Goal: Transaction & Acquisition: Purchase product/service

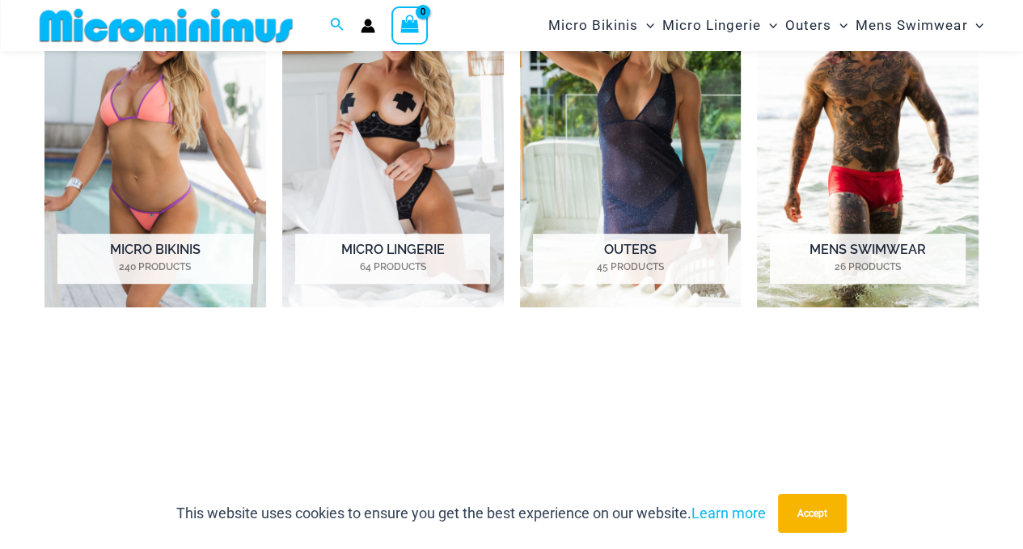
scroll to position [790, 0]
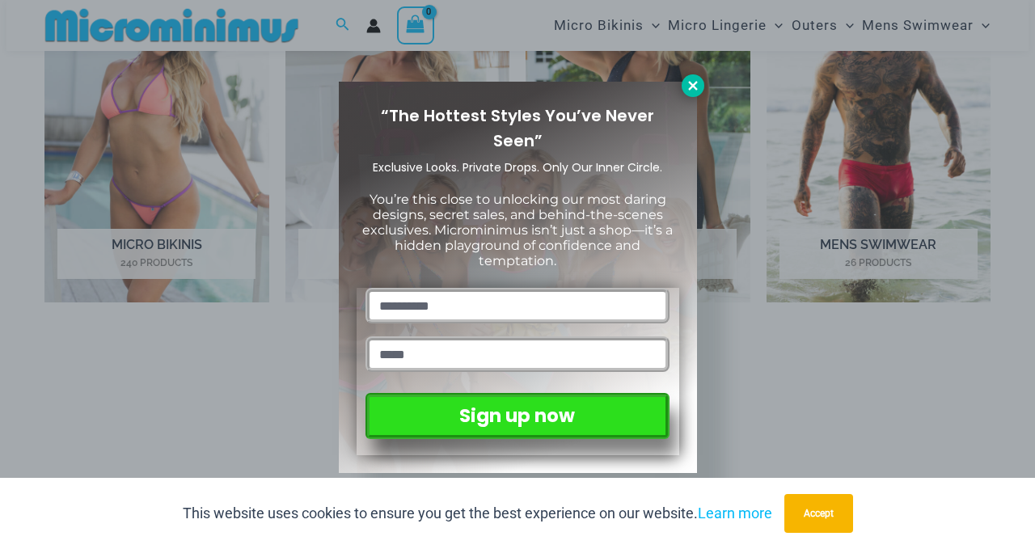
click at [690, 86] on icon at bounding box center [693, 85] width 15 height 15
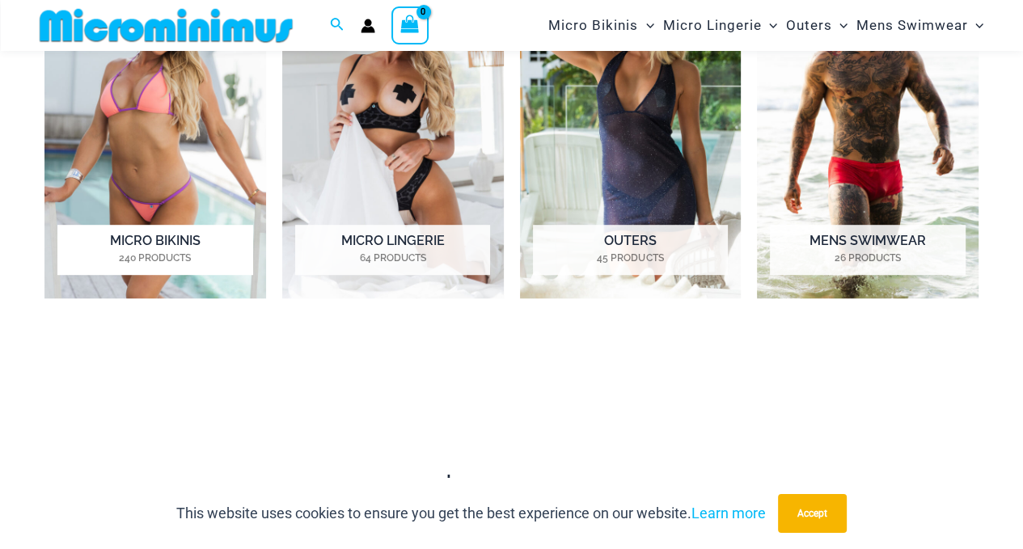
click at [173, 176] on img "Visit product category Micro Bikinis" at bounding box center [155, 127] width 222 height 344
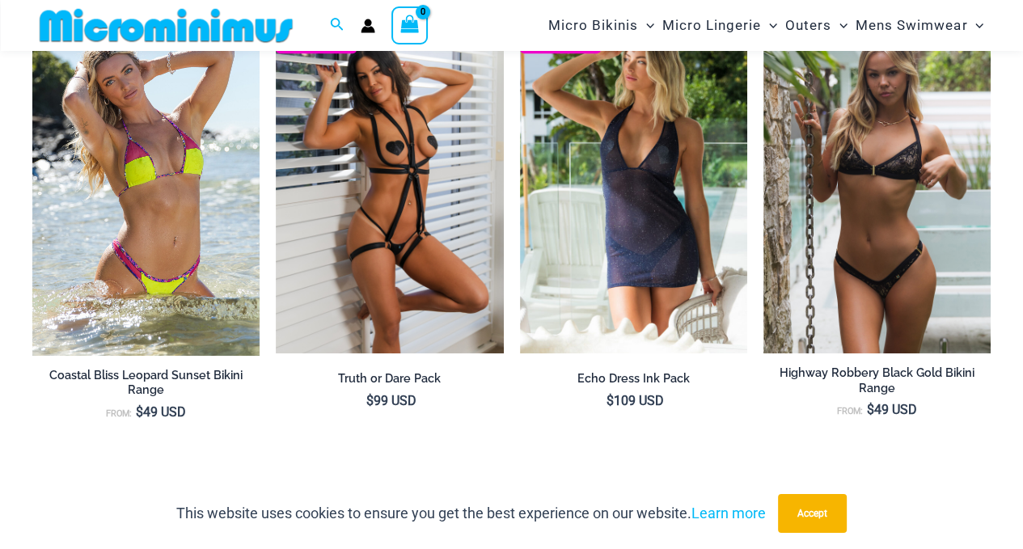
scroll to position [1302, 0]
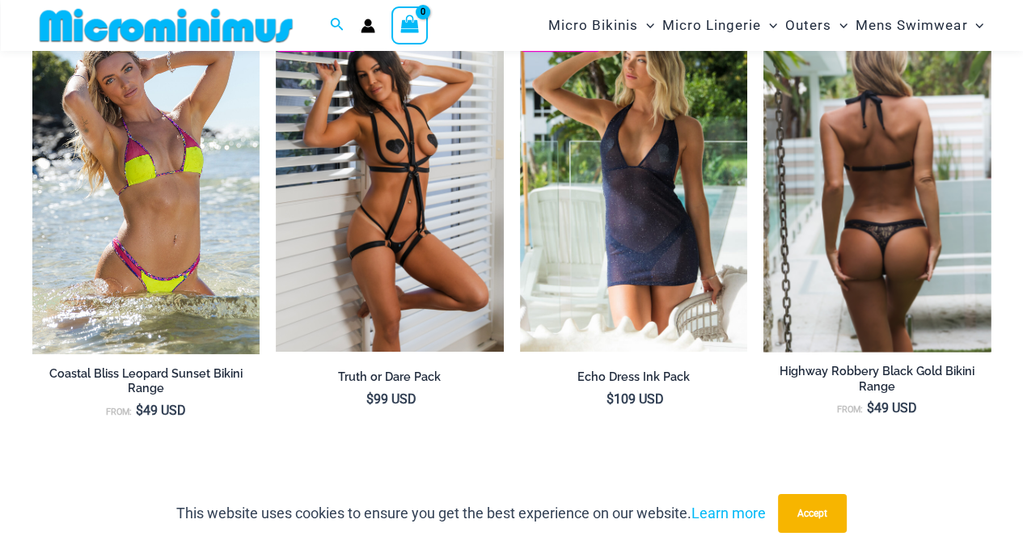
click at [848, 231] on img at bounding box center [876, 181] width 227 height 341
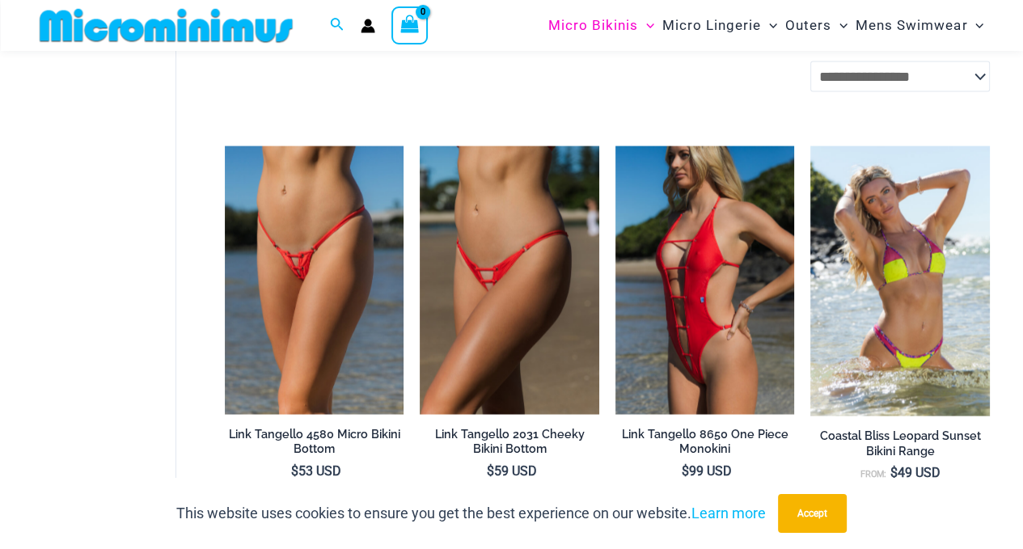
scroll to position [2574, 0]
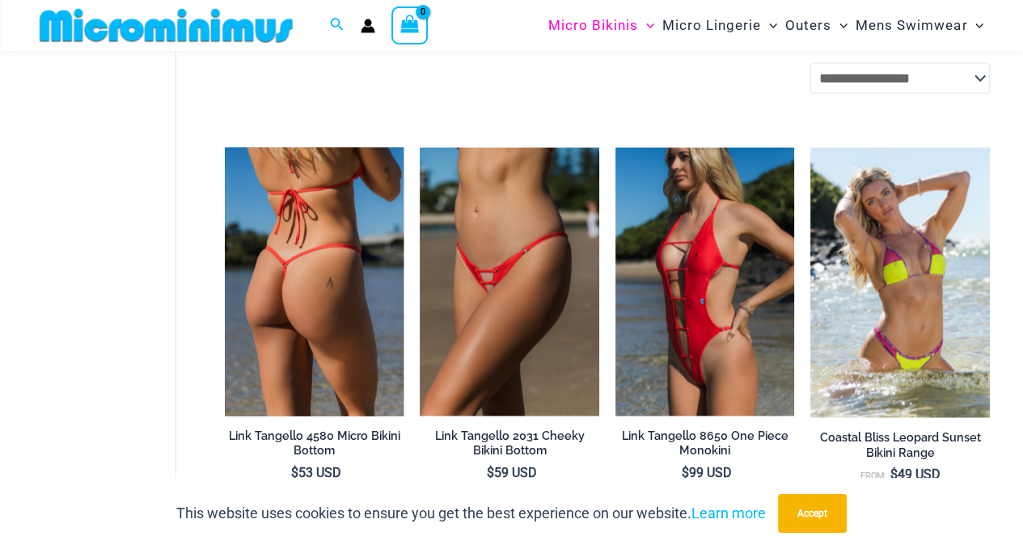
click at [294, 314] on img at bounding box center [315, 282] width 180 height 269
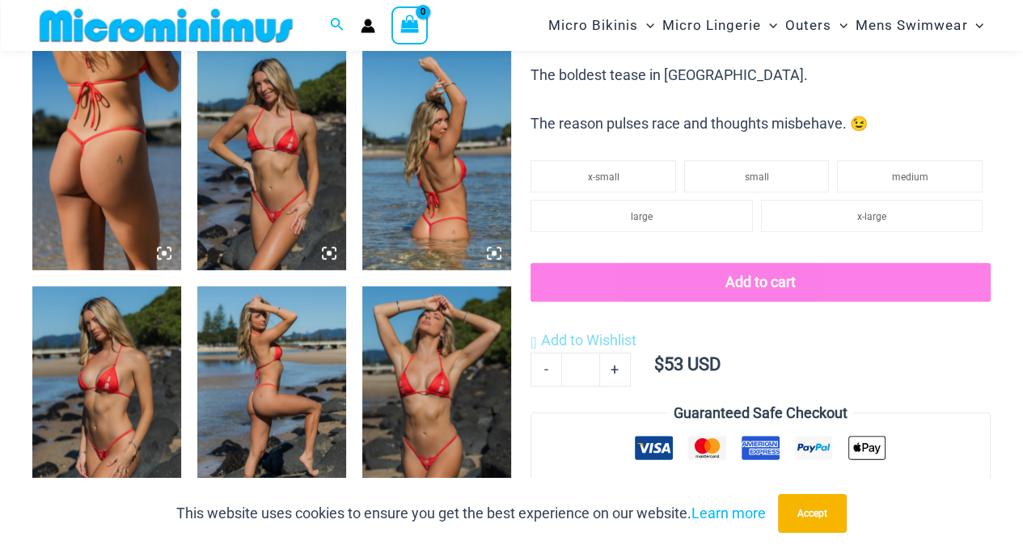
scroll to position [810, 0]
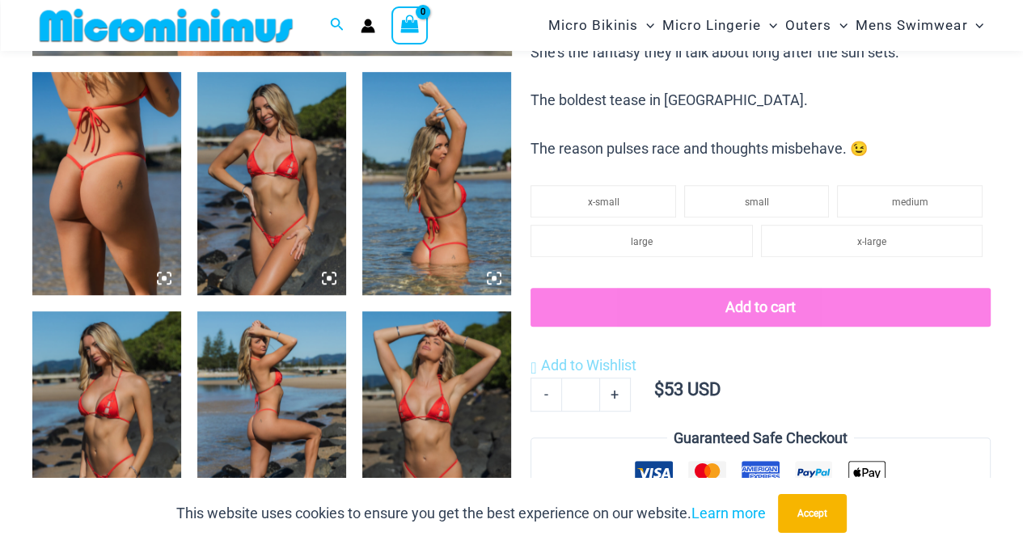
click at [95, 209] on img at bounding box center [106, 183] width 149 height 223
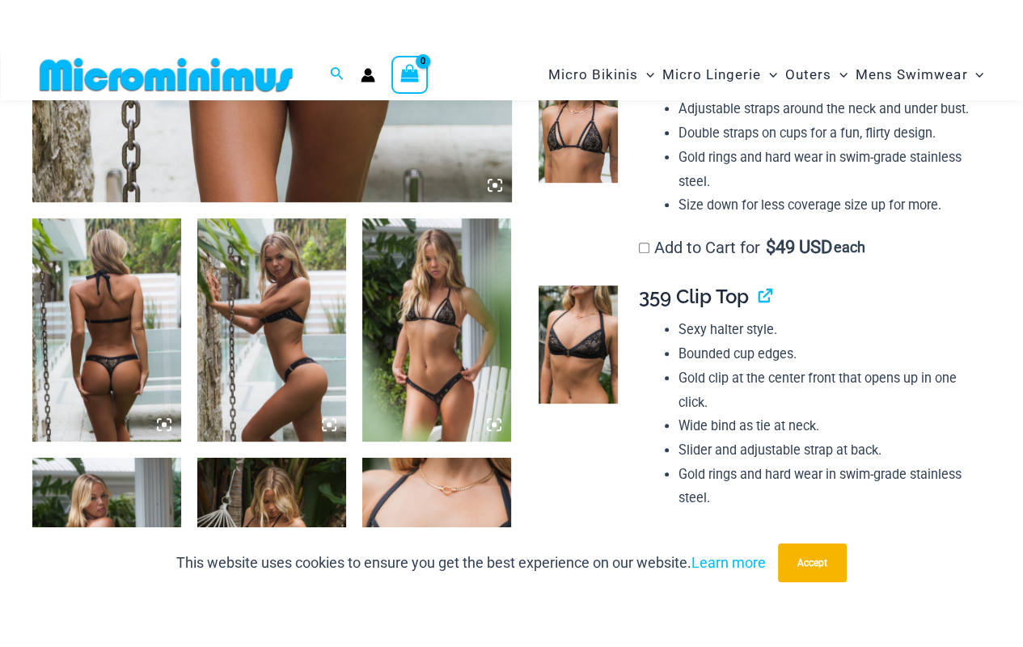
scroll to position [718, 0]
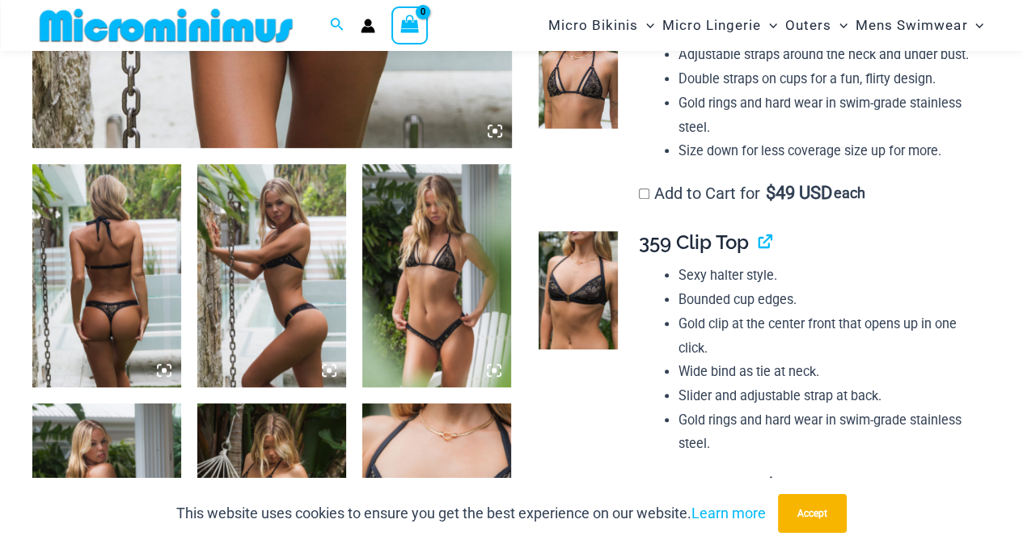
click at [425, 260] on img at bounding box center [436, 275] width 149 height 223
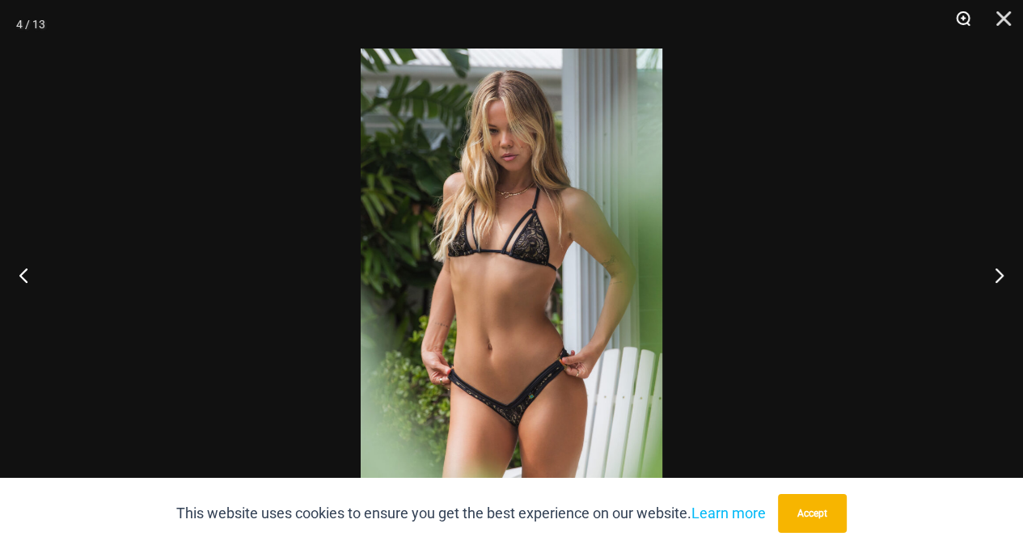
click at [960, 13] on button "Zoom" at bounding box center [957, 24] width 40 height 49
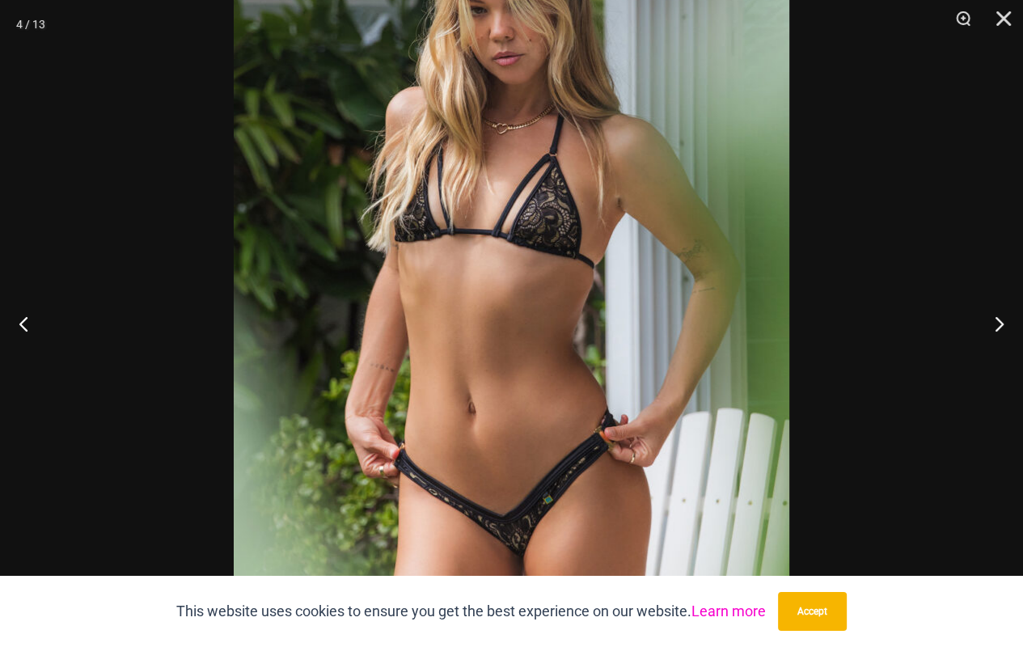
click at [724, 548] on link "Learn more" at bounding box center [728, 611] width 74 height 17
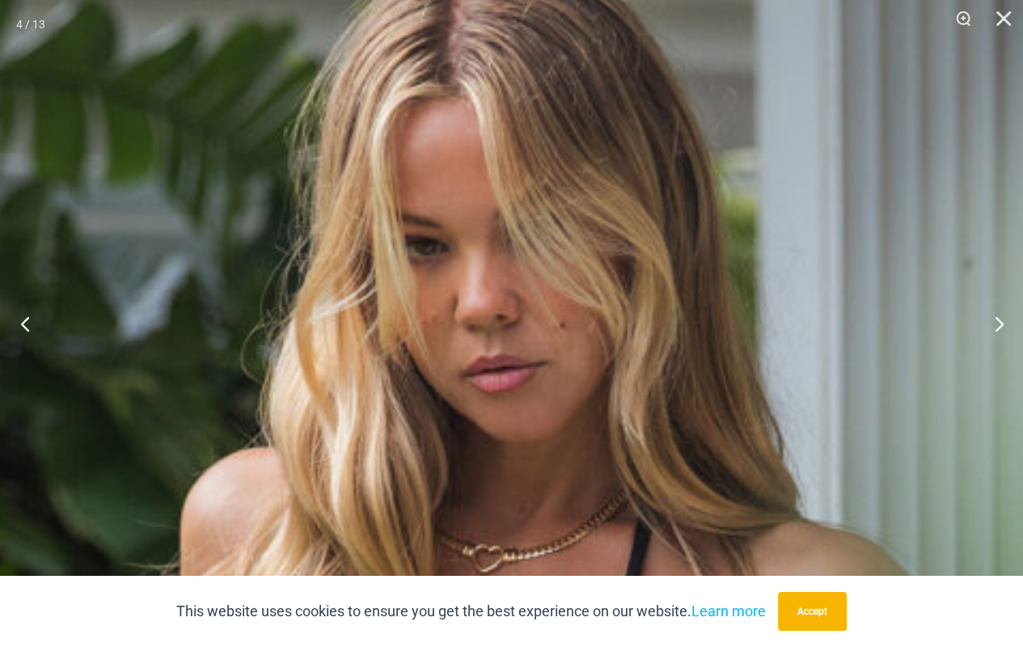
click at [26, 323] on button "Previous" at bounding box center [30, 323] width 61 height 81
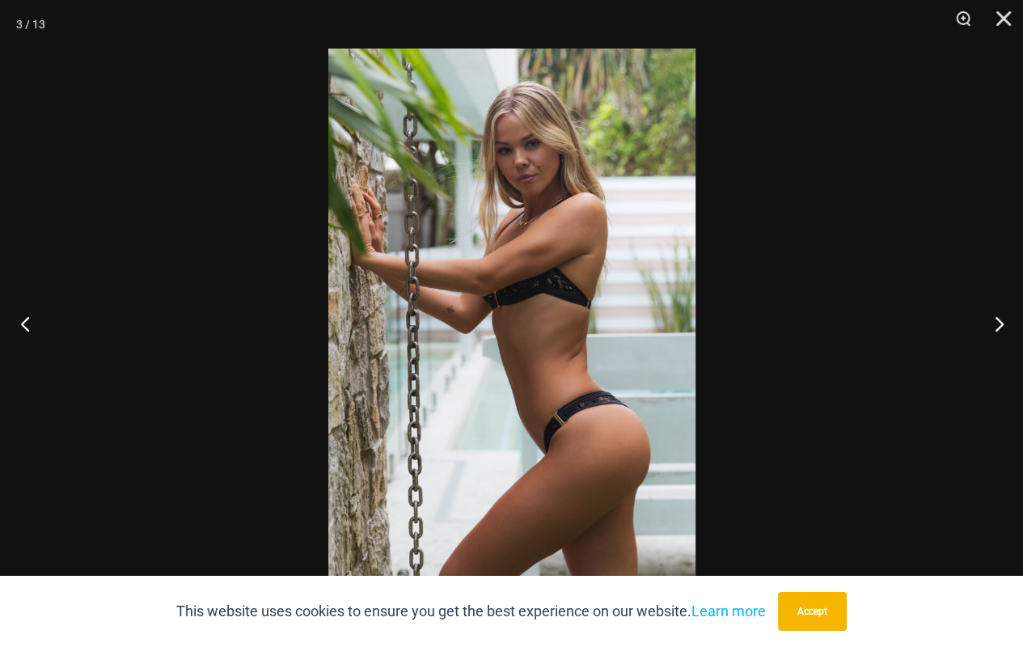
click at [24, 349] on button "Previous" at bounding box center [30, 323] width 61 height 81
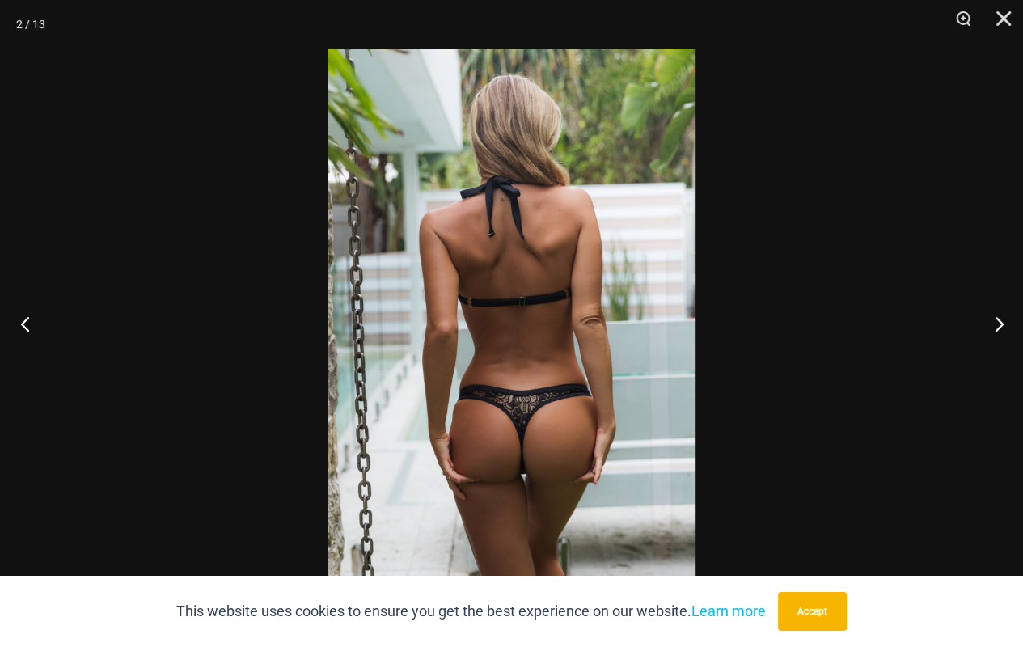
click at [21, 321] on button "Previous" at bounding box center [30, 323] width 61 height 81
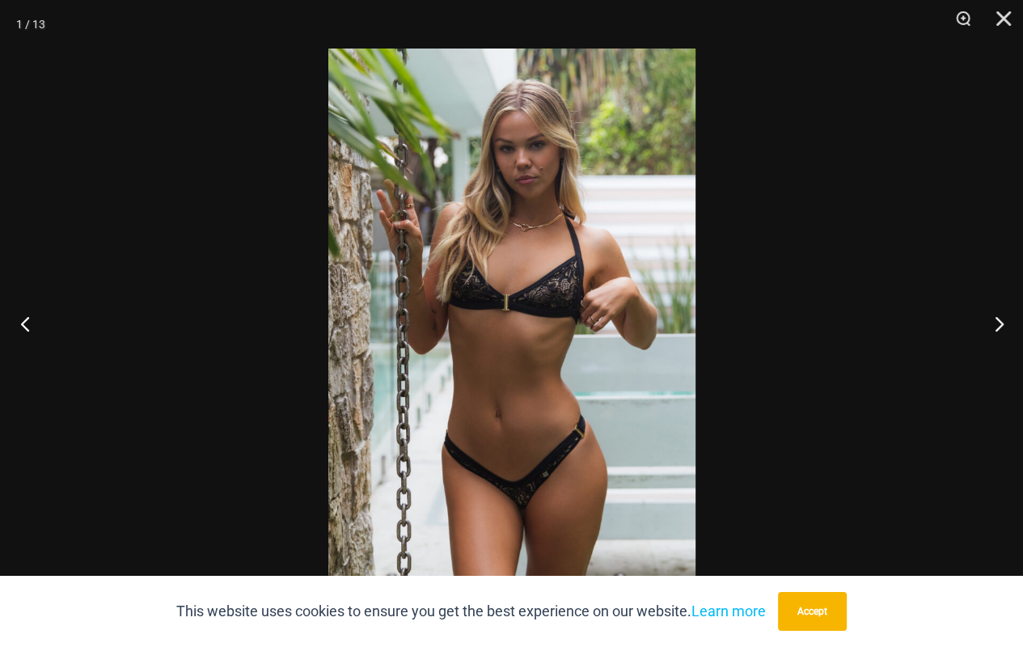
click at [36, 332] on button "Previous" at bounding box center [30, 323] width 61 height 81
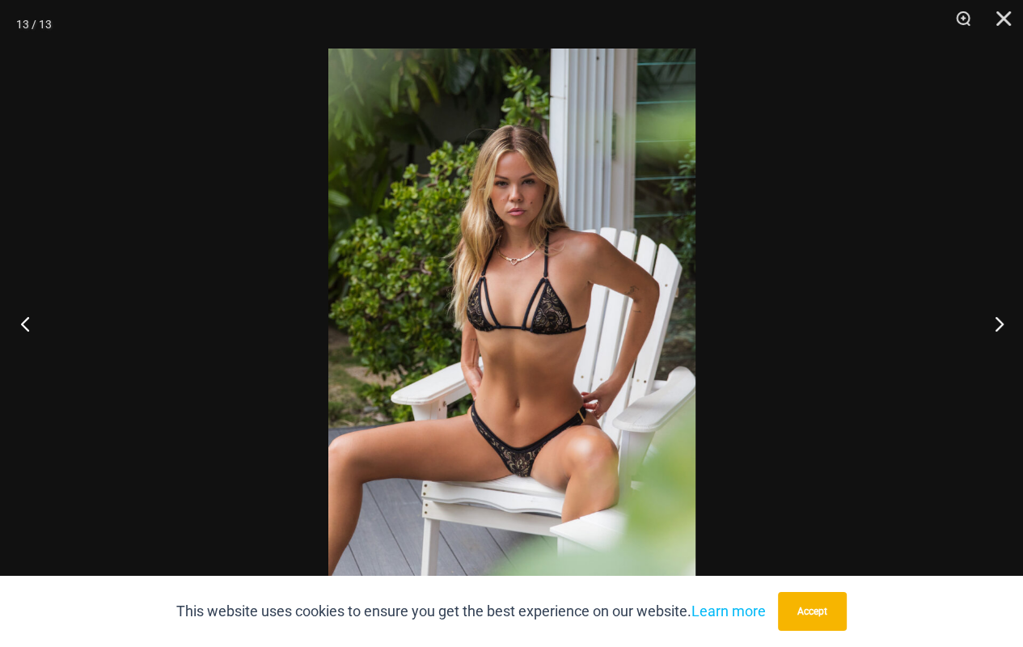
click at [36, 331] on button "Previous" at bounding box center [30, 323] width 61 height 81
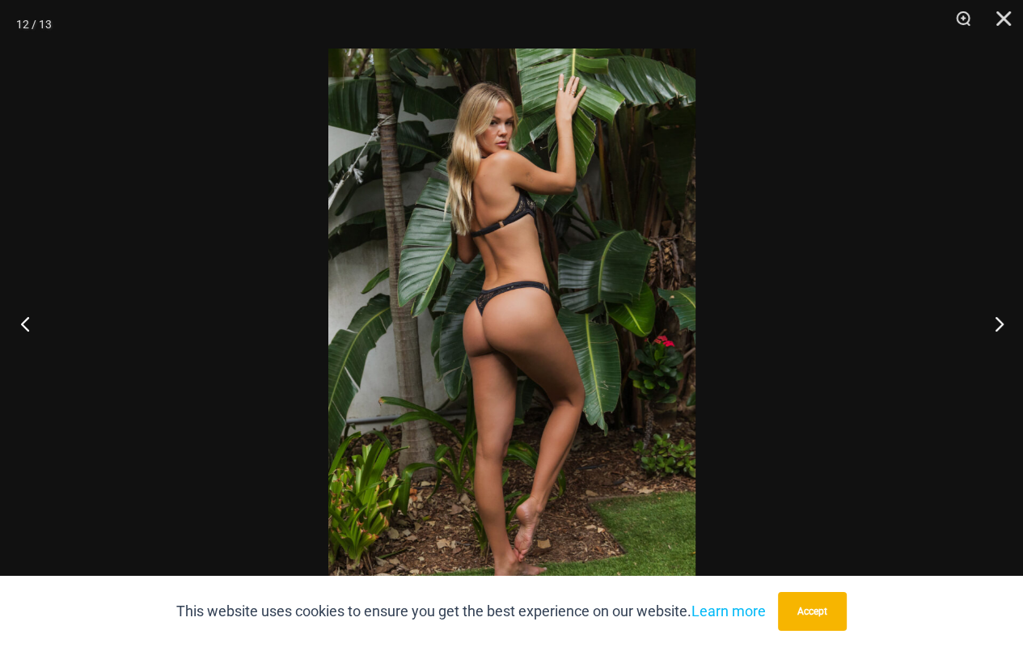
click at [36, 335] on button "Previous" at bounding box center [30, 323] width 61 height 81
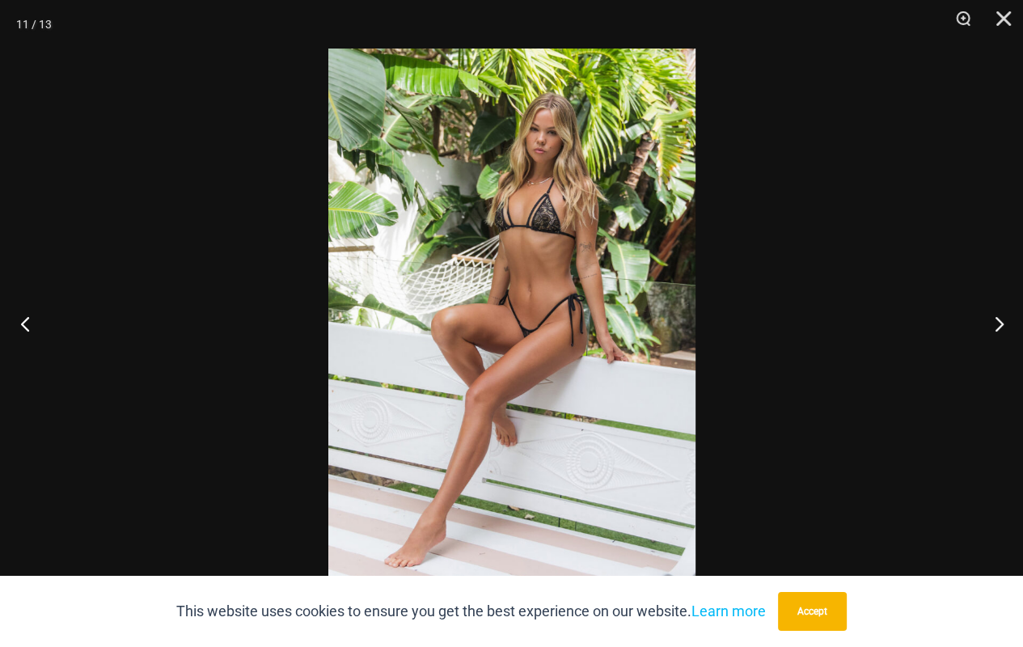
click at [39, 338] on button "Previous" at bounding box center [30, 323] width 61 height 81
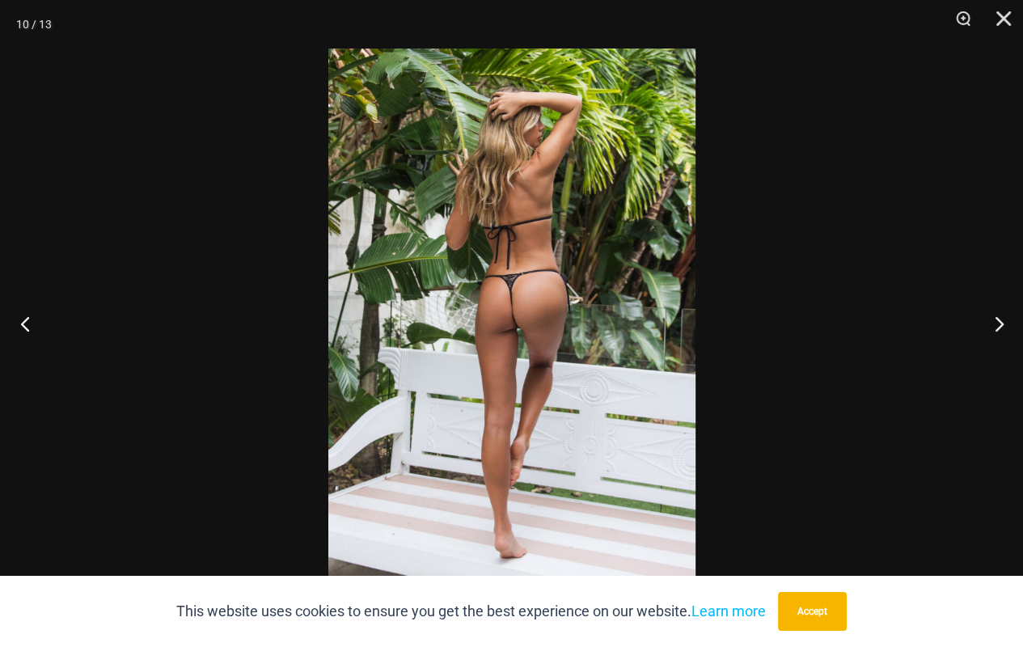
click at [37, 332] on button "Previous" at bounding box center [30, 323] width 61 height 81
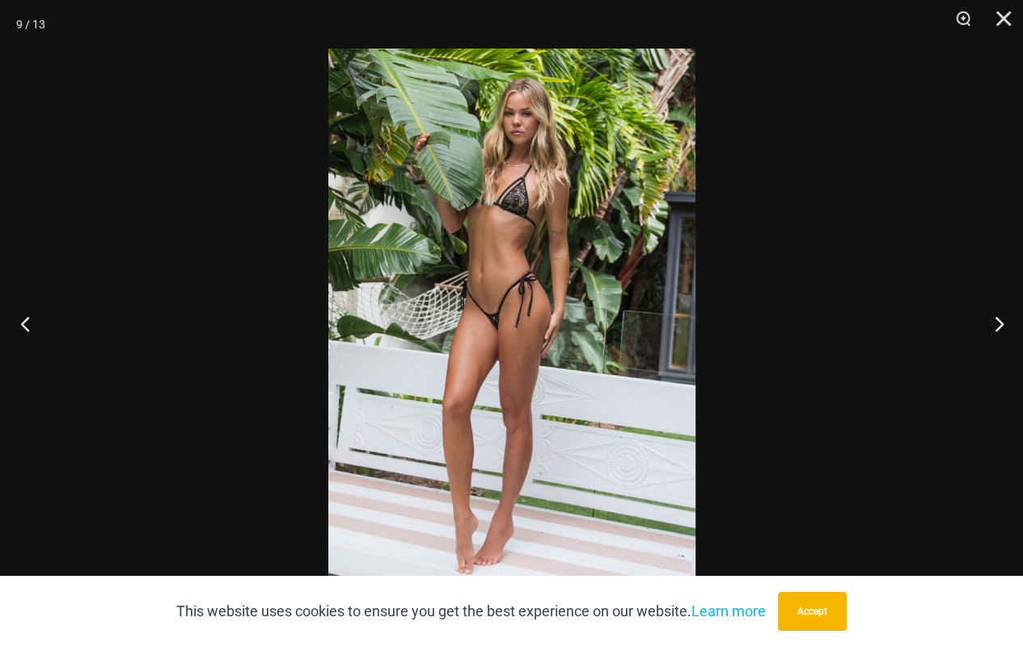
click at [38, 328] on button "Previous" at bounding box center [30, 323] width 61 height 81
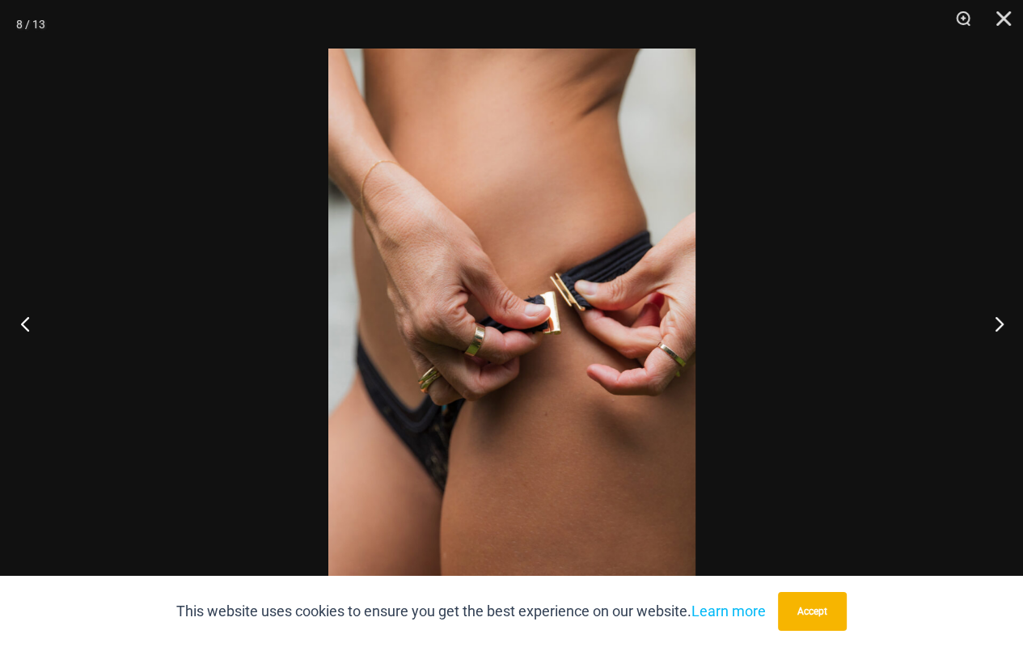
click at [39, 334] on button "Previous" at bounding box center [30, 323] width 61 height 81
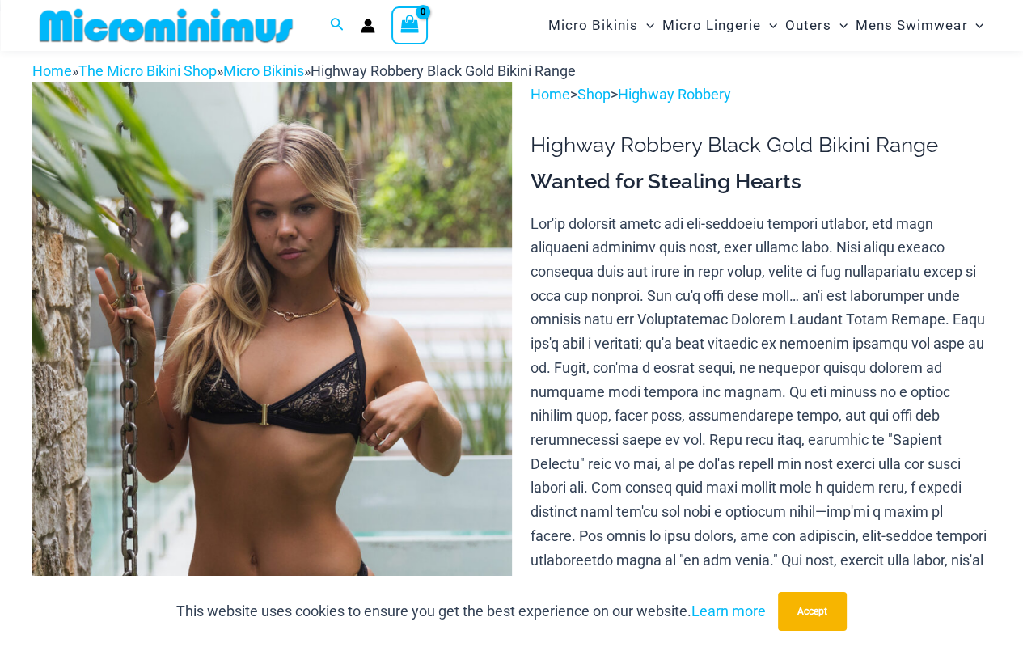
scroll to position [0, 0]
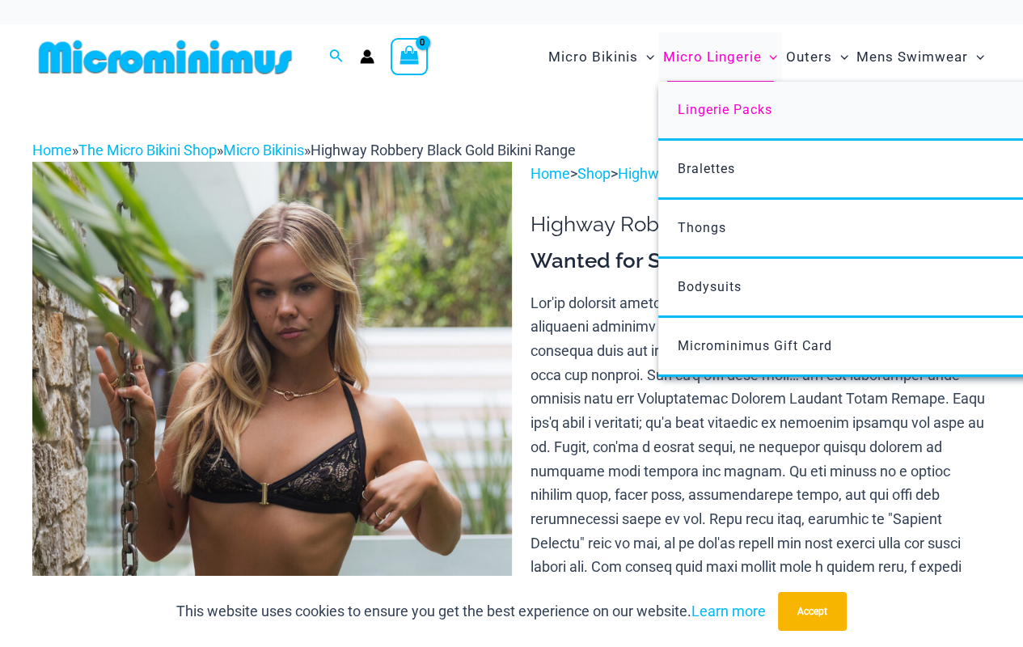
click at [683, 116] on span "Lingerie Packs" at bounding box center [725, 109] width 95 height 15
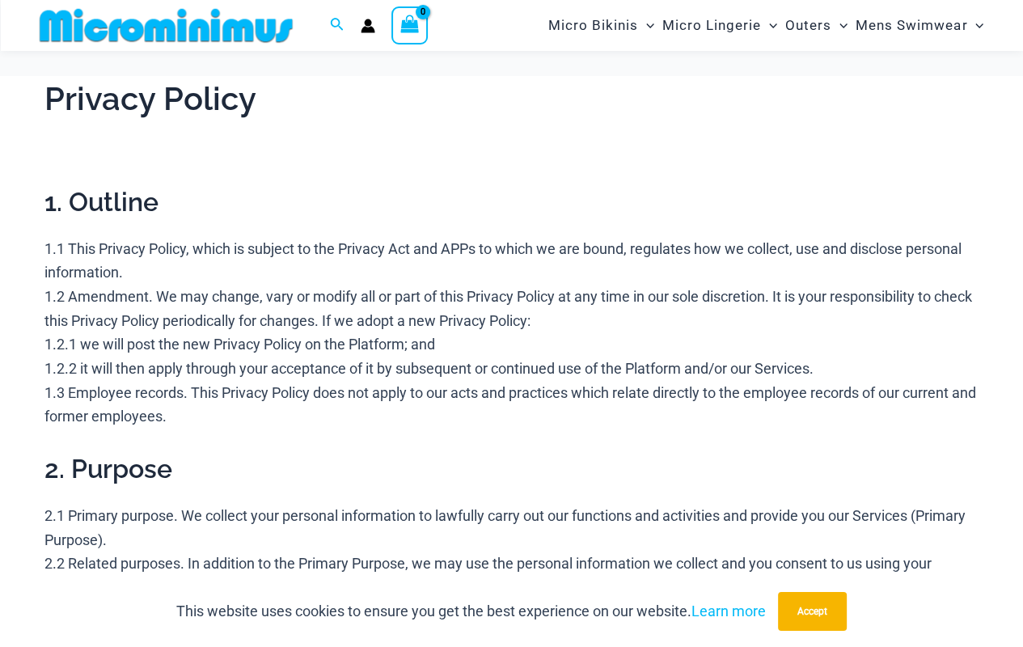
scroll to position [36, 0]
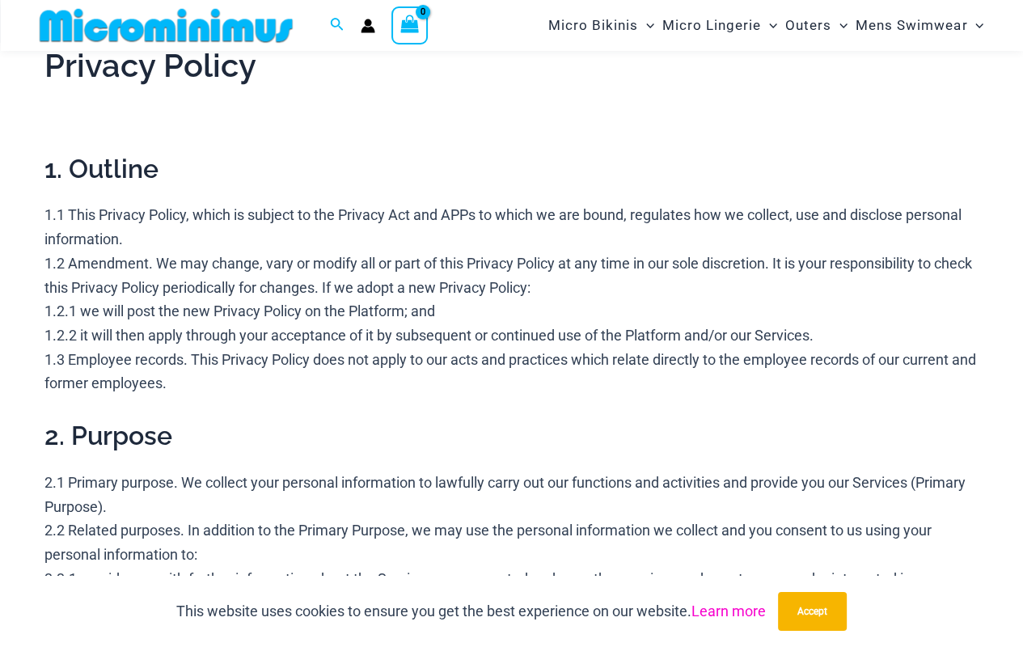
click at [722, 615] on link "Learn more" at bounding box center [728, 611] width 74 height 17
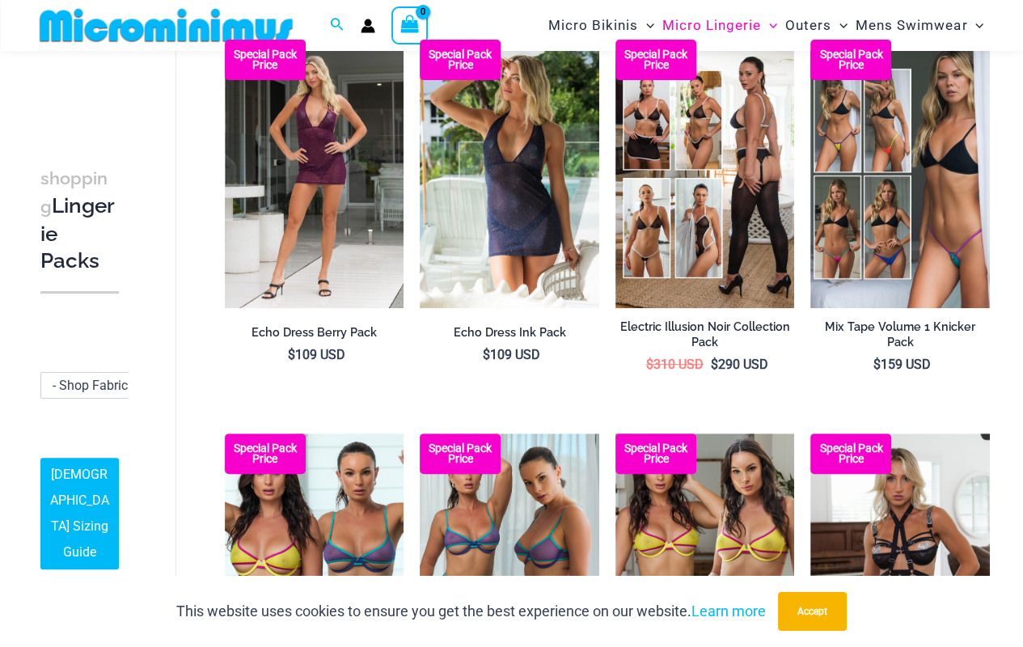
scroll to position [526, 0]
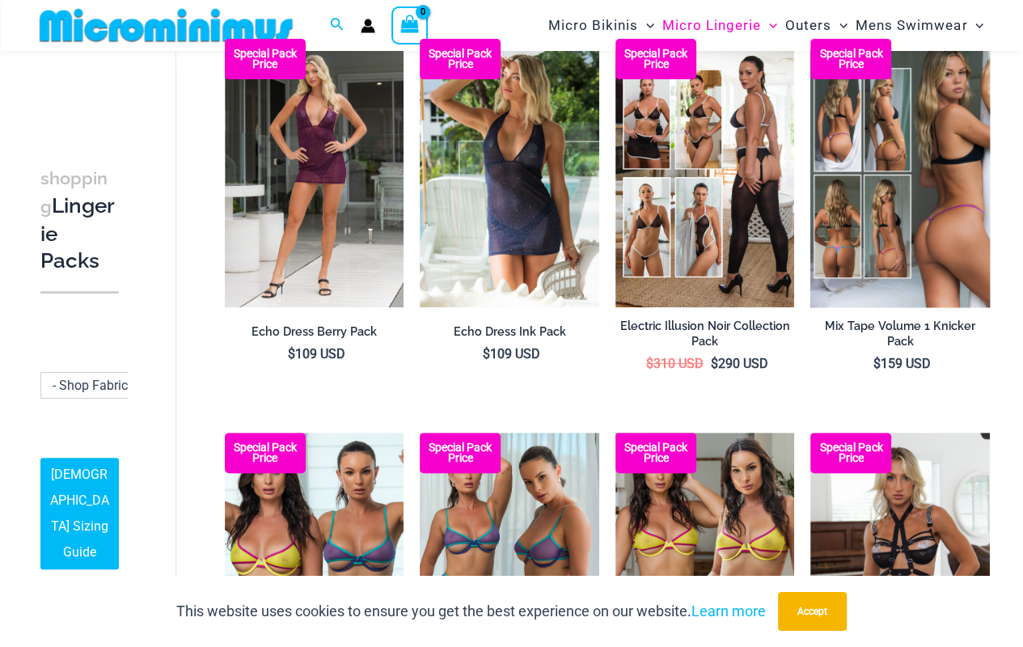
click at [869, 252] on img at bounding box center [900, 173] width 180 height 269
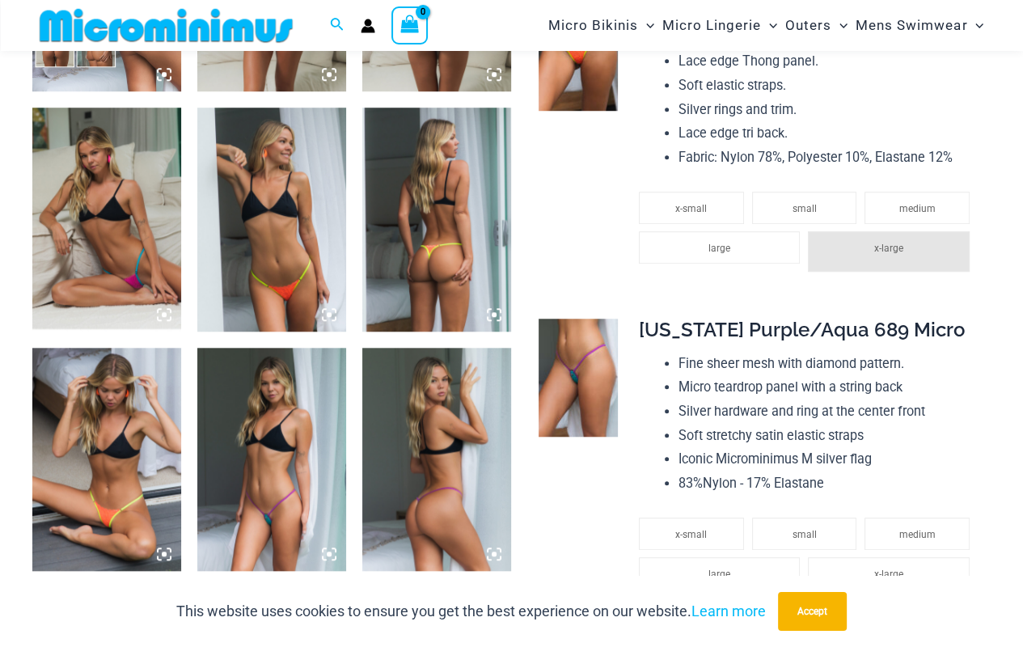
scroll to position [1017, 0]
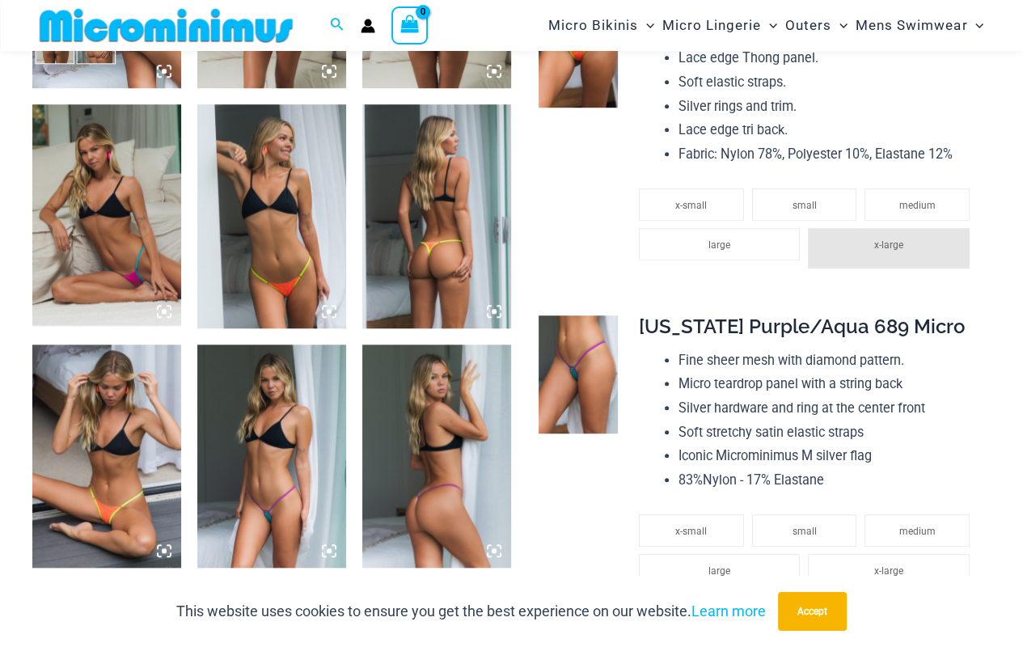
click at [416, 458] on img at bounding box center [436, 456] width 149 height 223
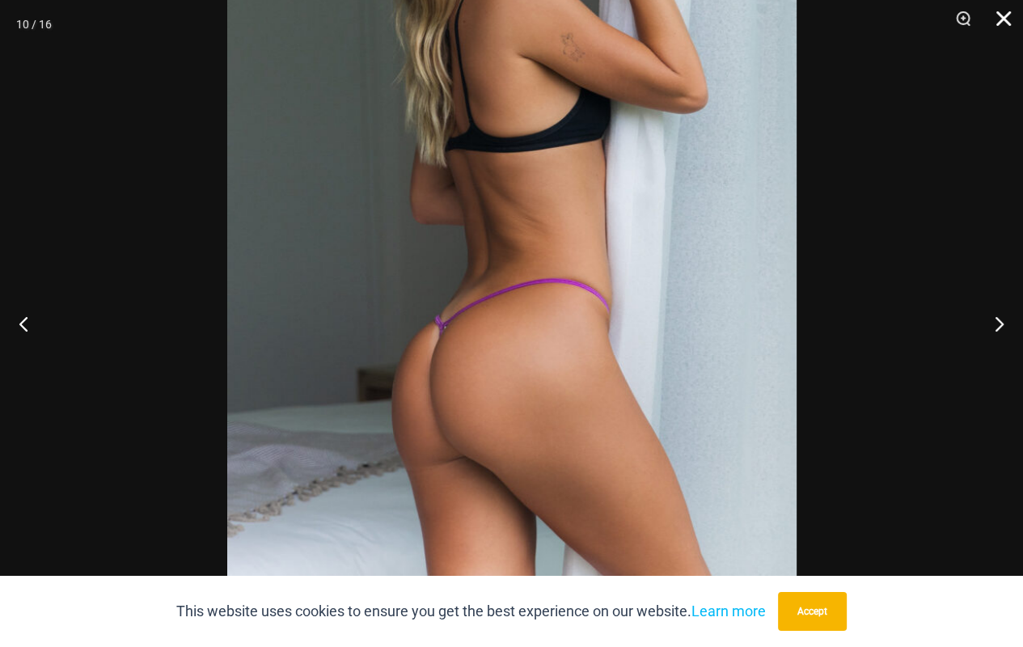
click at [995, 18] on button "Close" at bounding box center [998, 24] width 40 height 49
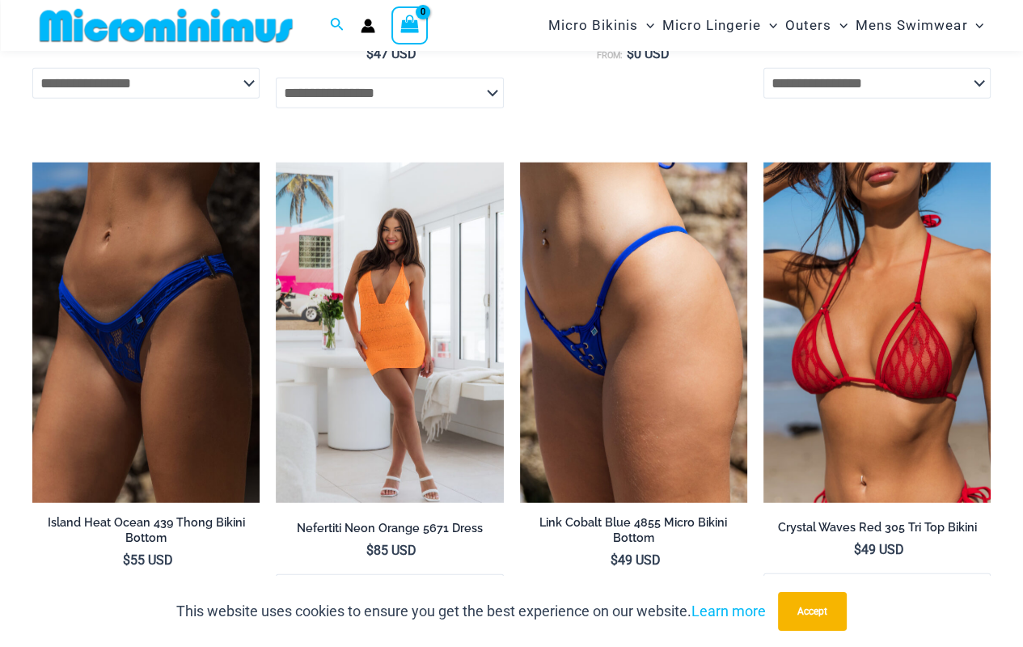
scroll to position [3431, 0]
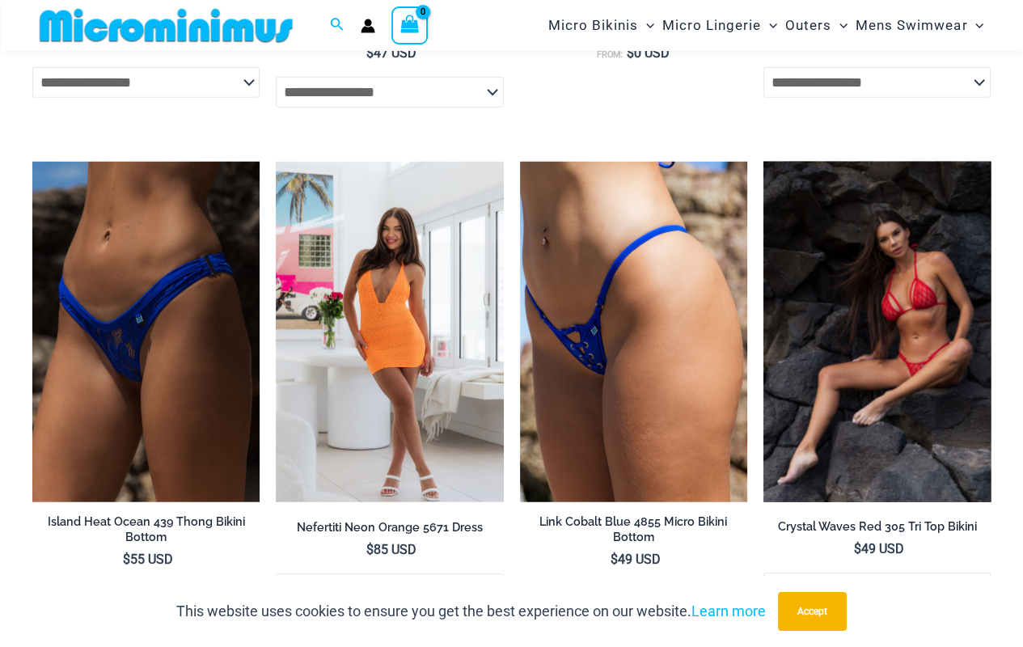
click at [858, 359] on img at bounding box center [876, 332] width 227 height 340
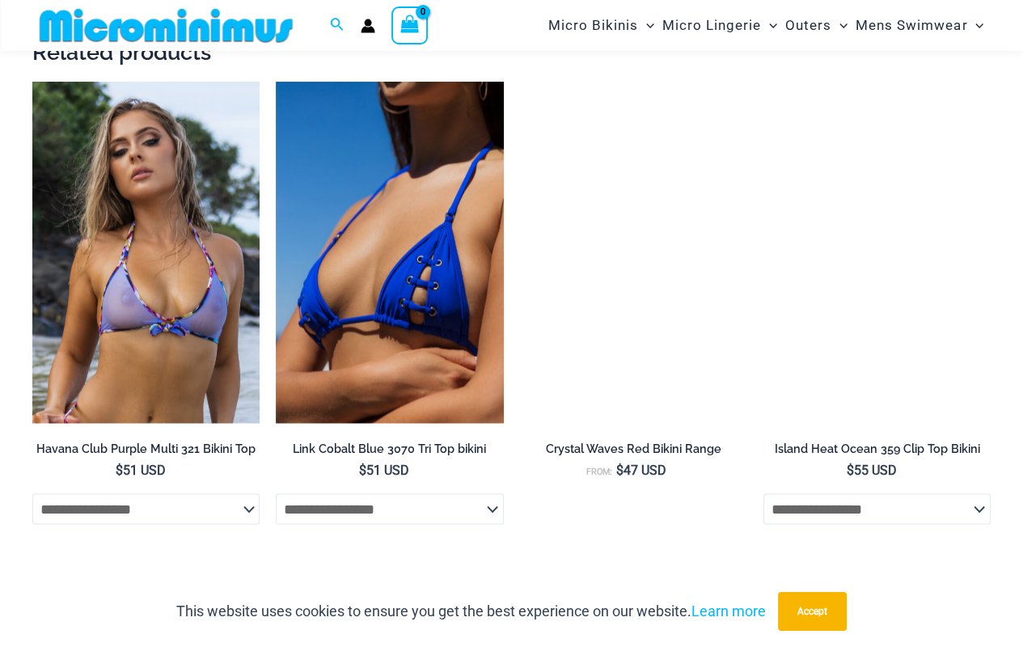
scroll to position [2451, 0]
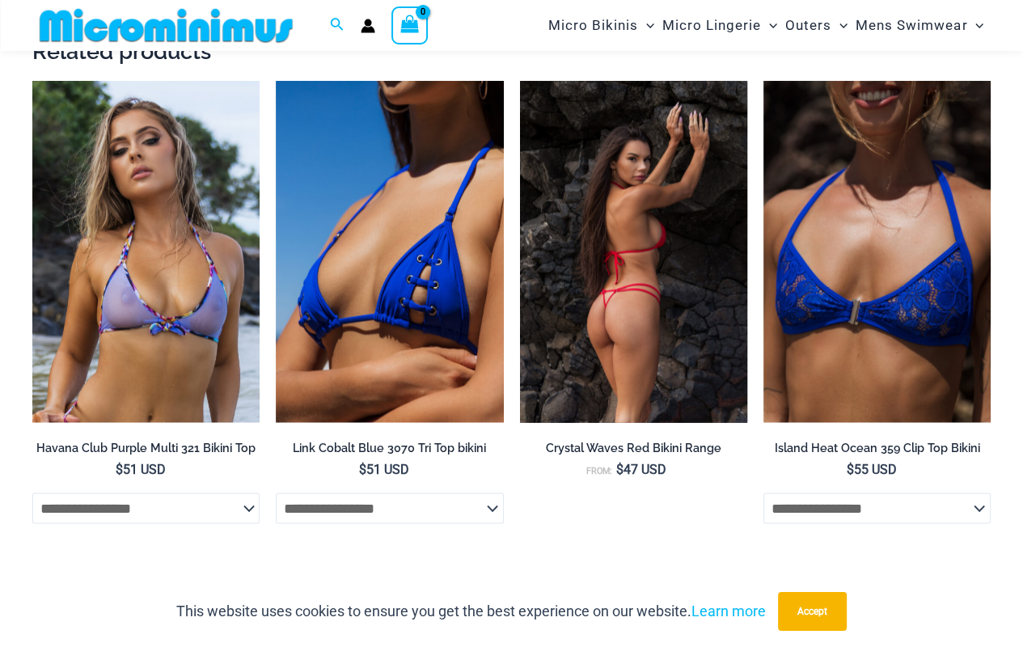
click at [600, 286] on img at bounding box center [633, 251] width 227 height 341
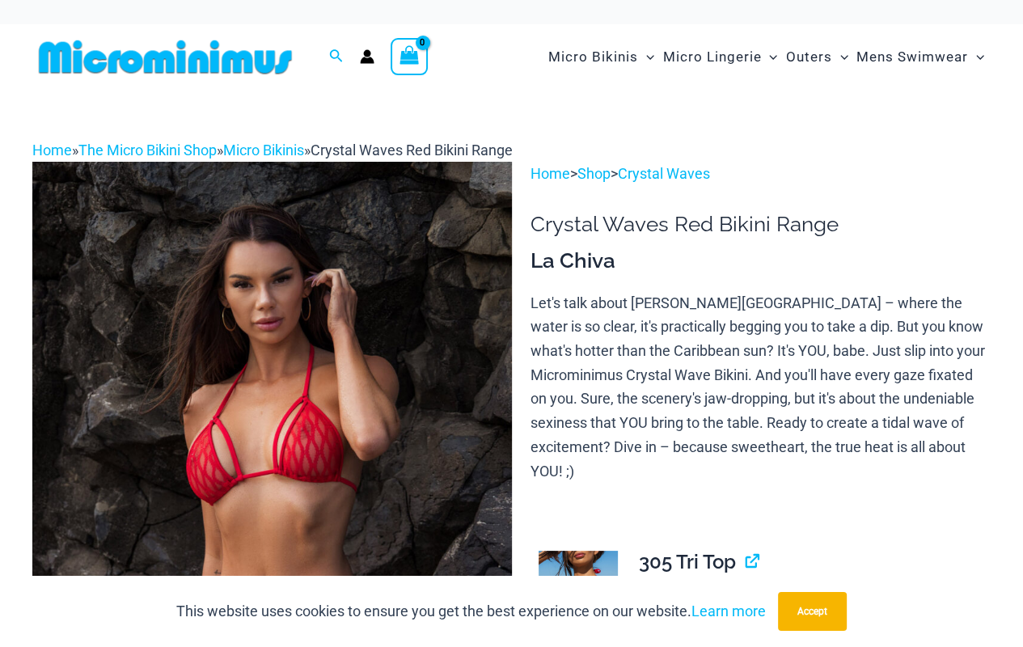
click at [521, 81] on div "Micro Bikinis Menu Toggle Sexy Bikini Sets Bikini Tops Bikini Bottoms Menu Togg…" at bounding box center [741, 57] width 497 height 66
click at [519, 56] on div "Micro Bikinis Menu Toggle Sexy Bikini Sets Bikini Tops Bikini Bottoms Menu Togg…" at bounding box center [741, 57] width 497 height 66
click at [521, 61] on div "Micro Bikinis Menu Toggle Sexy Bikini Sets Bikini Tops Bikini Bottoms Menu Togg…" at bounding box center [741, 57] width 497 height 66
click at [518, 62] on div "Micro Bikinis Menu Toggle Sexy Bikini Sets Bikini Tops Bikini Bottoms Menu Togg…" at bounding box center [741, 57] width 497 height 66
click at [523, 57] on div "Micro Bikinis Menu Toggle Sexy Bikini Sets Bikini Tops Bikini Bottoms Menu Togg…" at bounding box center [741, 57] width 497 height 66
